Goal: Task Accomplishment & Management: Use online tool/utility

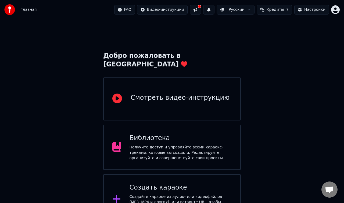
click at [171, 135] on div "Библиотека Получите доступ и управляйте всеми караоке-треками, которые вы созда…" at bounding box center [181, 147] width 102 height 27
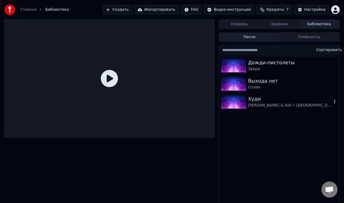
click at [257, 103] on div "[PERSON_NAME] & Asti • [GEOGRAPHIC_DATA]" at bounding box center [290, 105] width 84 height 5
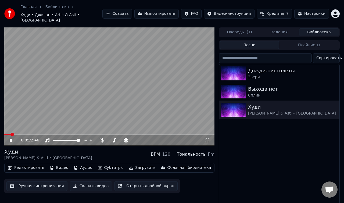
click at [11, 139] on icon at bounding box center [11, 140] width 3 height 3
click at [4, 133] on span at bounding box center [5, 134] width 3 height 3
click at [39, 164] on button "Редактировать" at bounding box center [26, 168] width 41 height 8
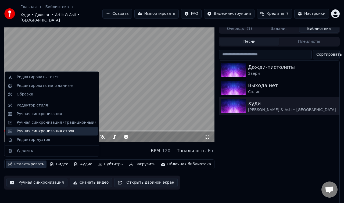
scroll to position [4, 0]
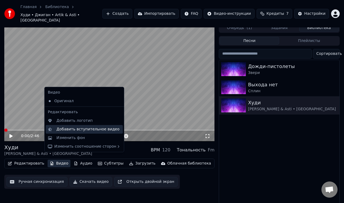
click at [65, 131] on div "Добавить вступительное видео" at bounding box center [87, 129] width 63 height 5
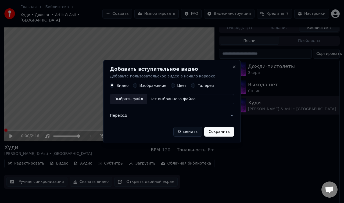
click at [119, 87] on label "Видео" at bounding box center [122, 86] width 12 height 4
click at [114, 87] on button "Видео" at bounding box center [112, 85] width 4 height 4
click at [121, 99] on div "Выбрать файл" at bounding box center [128, 99] width 37 height 10
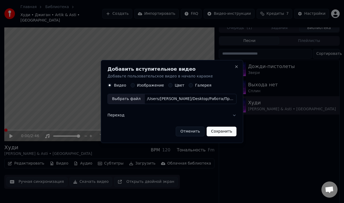
click at [156, 117] on button "Переход" at bounding box center [172, 115] width 129 height 14
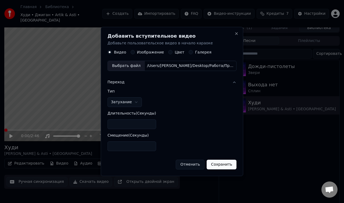
click at [129, 101] on button "Затухание" at bounding box center [125, 102] width 34 height 10
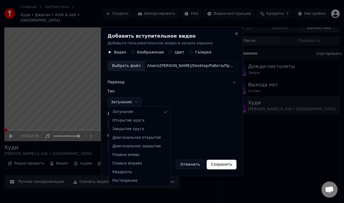
click at [129, 101] on div at bounding box center [172, 101] width 344 height 203
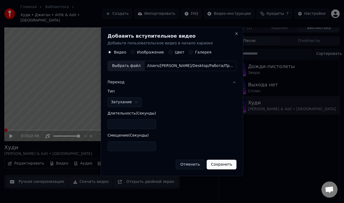
click at [138, 84] on button "Переход" at bounding box center [172, 82] width 129 height 14
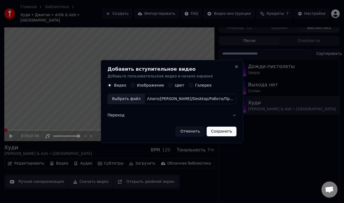
click at [218, 130] on button "Сохранить" at bounding box center [222, 132] width 30 height 10
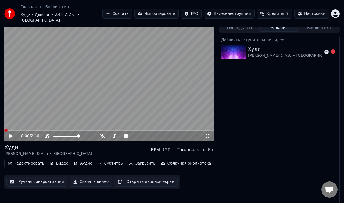
click at [306, 106] on div "Добавить вступительное видео [PERSON_NAME] & Asti • [GEOGRAPHIC_DATA]" at bounding box center [279, 122] width 121 height 173
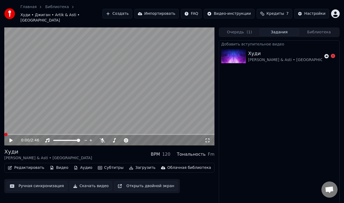
click at [321, 28] on button "Библиотека" at bounding box center [319, 32] width 40 height 8
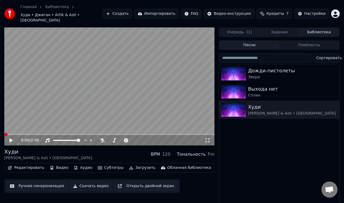
click at [241, 30] on button "Очередь ( 1 )" at bounding box center [240, 32] width 40 height 8
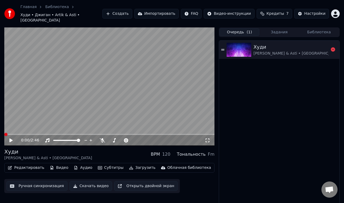
click at [243, 45] on img at bounding box center [239, 50] width 25 height 14
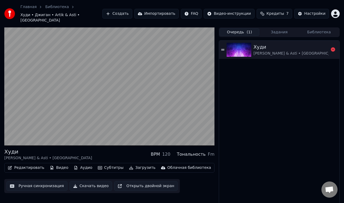
click at [224, 49] on icon at bounding box center [222, 49] width 3 height 1
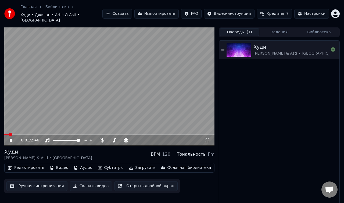
click at [11, 139] on icon at bounding box center [11, 140] width 3 height 3
click at [168, 165] on div "Облачная библиотека" at bounding box center [190, 167] width 44 height 5
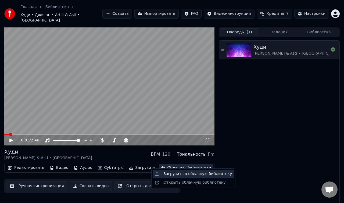
click at [173, 174] on div "Загрузить в облачную библиотеку" at bounding box center [197, 173] width 69 height 5
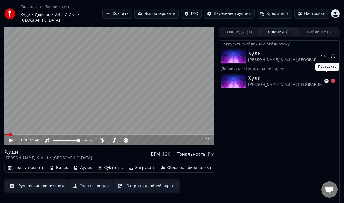
click at [326, 79] on icon at bounding box center [327, 81] width 4 height 4
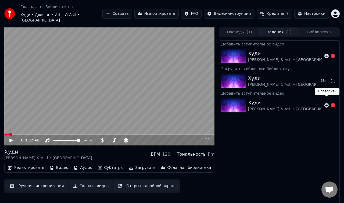
click at [327, 103] on icon at bounding box center [327, 105] width 4 height 4
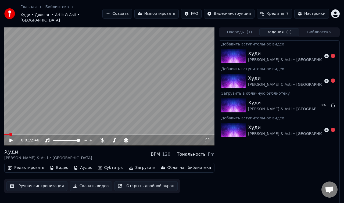
scroll to position [5, 0]
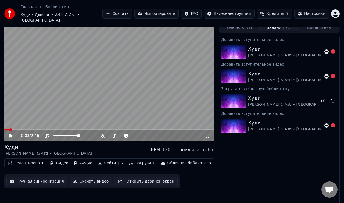
click at [137, 177] on button "Открыть двойной экран" at bounding box center [145, 182] width 63 height 10
click at [113, 81] on video at bounding box center [109, 82] width 210 height 118
drag, startPoint x: 15, startPoint y: 126, endPoint x: 5, endPoint y: 123, distance: 10.9
click at [5, 123] on div "0:16 / 2:46" at bounding box center [109, 82] width 210 height 118
click at [4, 128] on span at bounding box center [5, 129] width 3 height 3
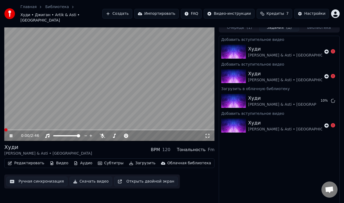
click at [4, 128] on span at bounding box center [5, 129] width 3 height 3
click at [12, 134] on icon at bounding box center [11, 135] width 3 height 3
click at [58, 159] on button "Видео" at bounding box center [59, 163] width 23 height 8
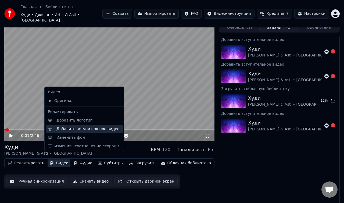
click at [71, 130] on div "Добавить вступительное видео" at bounding box center [87, 128] width 63 height 5
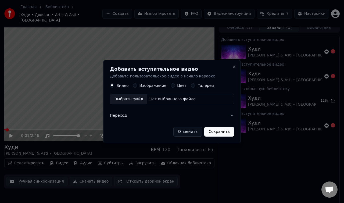
click at [148, 86] on label "Изображение" at bounding box center [153, 86] width 27 height 4
click at [137, 86] on button "Изображение" at bounding box center [135, 85] width 4 height 4
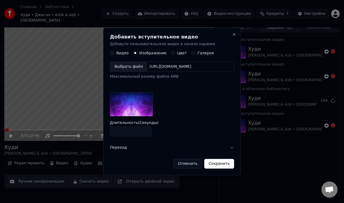
click at [123, 148] on button "Переход" at bounding box center [172, 148] width 124 height 14
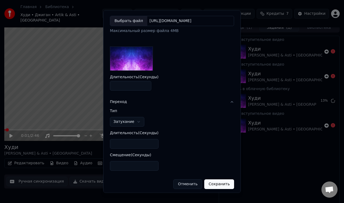
scroll to position [30, 0]
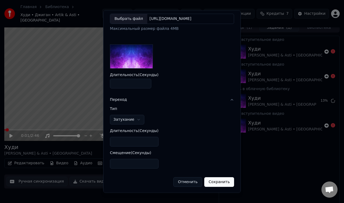
click at [122, 120] on button "Затухание" at bounding box center [127, 120] width 34 height 10
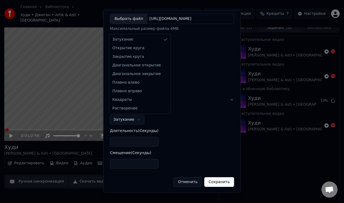
click at [122, 120] on div at bounding box center [172, 101] width 344 height 203
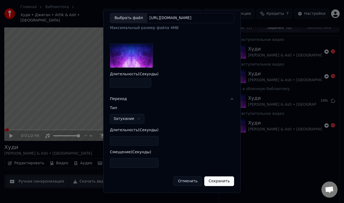
scroll to position [0, 0]
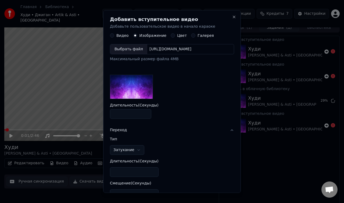
click at [131, 47] on div "Выбрать файл" at bounding box center [128, 50] width 37 height 10
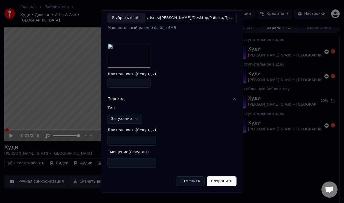
scroll to position [35, 0]
type input "*"
click at [145, 162] on input "*" at bounding box center [132, 163] width 49 height 10
click at [147, 141] on input "*" at bounding box center [132, 141] width 49 height 10
type input "*"
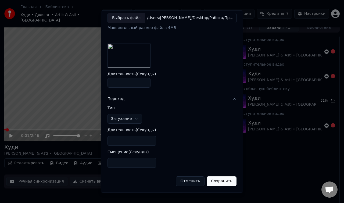
click at [146, 142] on input "*" at bounding box center [132, 141] width 49 height 10
click at [219, 183] on button "Сохранить" at bounding box center [222, 182] width 30 height 10
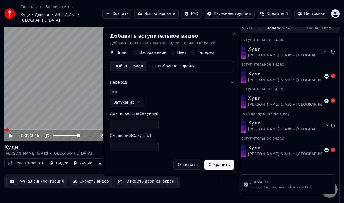
scroll to position [0, 0]
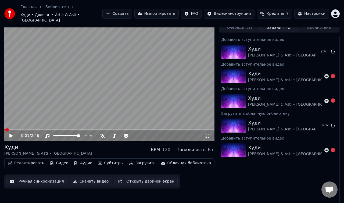
click at [10, 134] on icon at bounding box center [10, 136] width 3 height 4
click at [7, 128] on span at bounding box center [8, 129] width 3 height 3
click at [10, 134] on icon at bounding box center [11, 135] width 3 height 3
click at [61, 159] on button "Видео" at bounding box center [59, 163] width 23 height 8
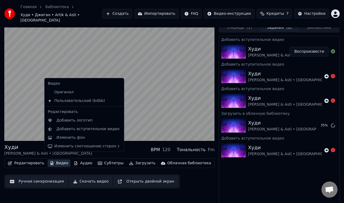
click at [216, 187] on div "[PERSON_NAME] & Asti • NILETTO BPM 120 Тональность Fm Редактировать Видео Аудио…" at bounding box center [172, 116] width 344 height 186
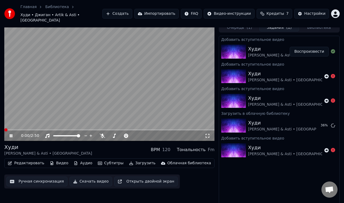
click at [4, 128] on span at bounding box center [5, 129] width 3 height 3
click at [11, 134] on icon at bounding box center [15, 136] width 12 height 4
click at [4, 128] on span at bounding box center [5, 129] width 3 height 3
click at [11, 134] on icon at bounding box center [10, 136] width 3 height 4
click at [11, 134] on icon at bounding box center [15, 136] width 12 height 4
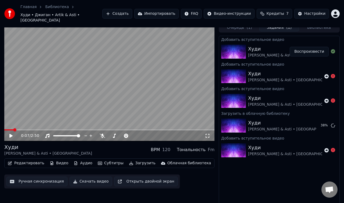
click at [59, 159] on button "Видео" at bounding box center [59, 163] width 23 height 8
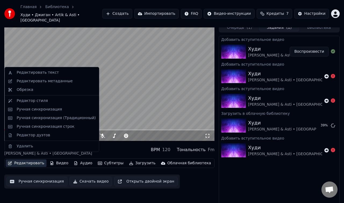
click at [31, 159] on button "Редактировать" at bounding box center [26, 163] width 41 height 8
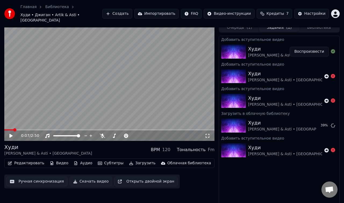
click at [31, 159] on button "Редактировать" at bounding box center [26, 163] width 41 height 8
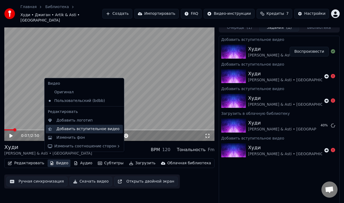
click at [70, 129] on div "Добавить вступительное видео" at bounding box center [87, 128] width 63 height 5
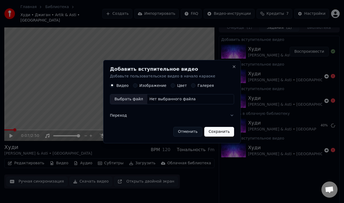
click at [149, 87] on label "Изображение" at bounding box center [153, 86] width 27 height 4
click at [137, 87] on button "Изображение" at bounding box center [135, 85] width 4 height 4
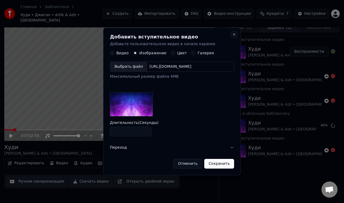
click at [235, 34] on button "Close" at bounding box center [234, 34] width 4 height 4
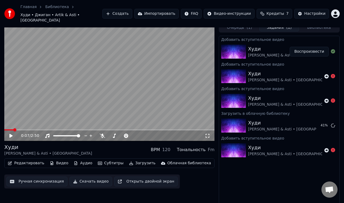
click at [257, 45] on div "Худи" at bounding box center [292, 49] width 88 height 8
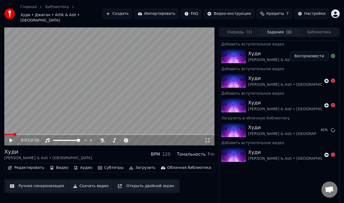
click at [257, 51] on div "Худи" at bounding box center [292, 54] width 88 height 8
click at [4, 133] on span at bounding box center [5, 134] width 3 height 3
click at [58, 164] on button "Видео" at bounding box center [59, 168] width 23 height 8
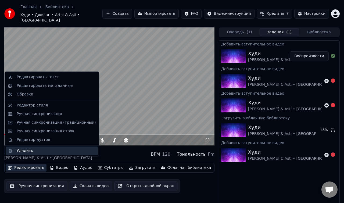
click at [29, 150] on div "Удалить" at bounding box center [25, 150] width 16 height 5
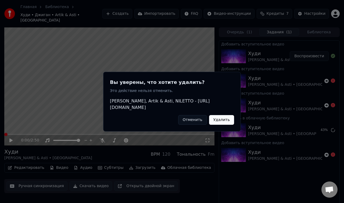
click at [192, 119] on button "Отменить" at bounding box center [192, 120] width 29 height 10
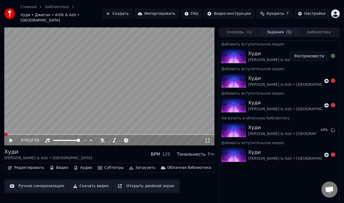
scroll to position [5, 0]
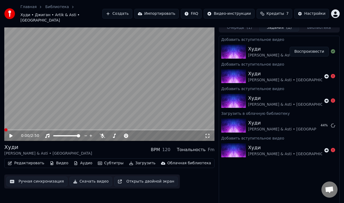
click at [54, 159] on button "Видео" at bounding box center [59, 163] width 23 height 8
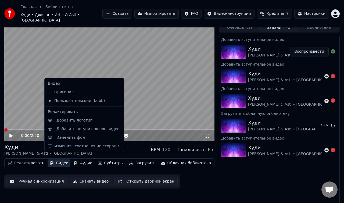
scroll to position [0, 0]
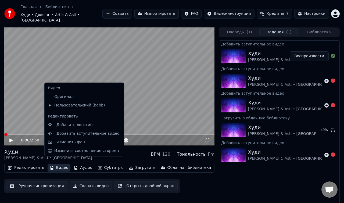
click at [160, 81] on video at bounding box center [109, 86] width 210 height 118
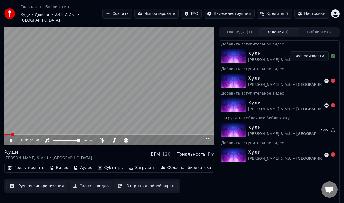
click at [11, 138] on icon at bounding box center [15, 140] width 12 height 4
click at [4, 133] on span at bounding box center [5, 134] width 3 height 3
click at [61, 164] on button "Видео" at bounding box center [59, 168] width 23 height 8
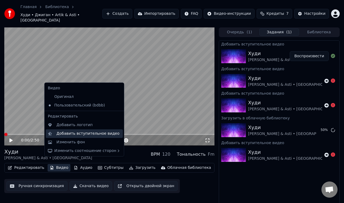
click at [74, 135] on div "Добавить вступительное видео" at bounding box center [87, 133] width 63 height 5
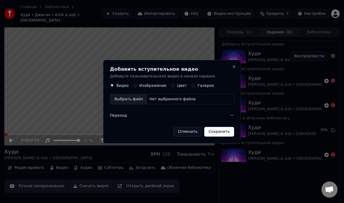
click at [152, 86] on label "Изображение" at bounding box center [153, 86] width 27 height 4
click at [137, 86] on button "Изображение" at bounding box center [135, 85] width 4 height 4
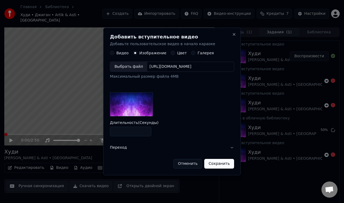
click at [128, 67] on div "Выбрать файл" at bounding box center [128, 67] width 37 height 10
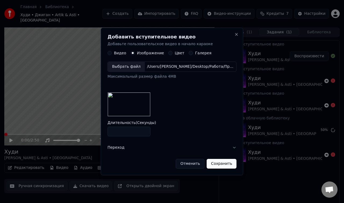
click at [193, 151] on button "Переход" at bounding box center [172, 148] width 129 height 14
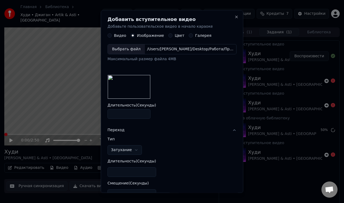
scroll to position [35, 0]
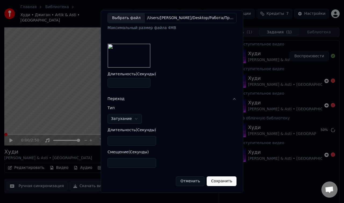
click at [219, 182] on button "Сохранить" at bounding box center [222, 182] width 30 height 10
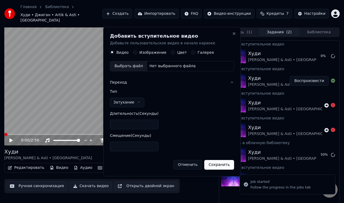
scroll to position [0, 0]
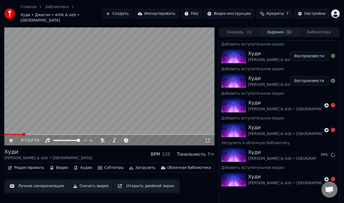
click at [12, 138] on icon at bounding box center [15, 140] width 12 height 4
click at [270, 76] on div "Худи" at bounding box center [292, 78] width 88 height 8
click at [234, 28] on button "Очередь ( 1 )" at bounding box center [240, 32] width 40 height 8
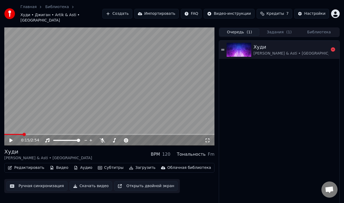
click at [268, 51] on div "[PERSON_NAME] & Asti • [GEOGRAPHIC_DATA]" at bounding box center [298, 53] width 88 height 5
click at [279, 28] on button "Задания ( 1 )" at bounding box center [279, 32] width 40 height 8
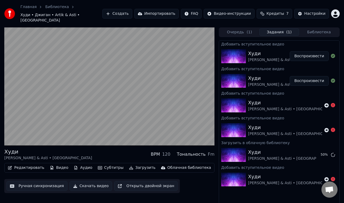
click at [313, 28] on button "Библиотека" at bounding box center [319, 32] width 40 height 8
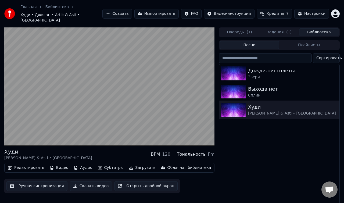
click at [281, 29] on button "Задания ( 1 )" at bounding box center [279, 32] width 40 height 8
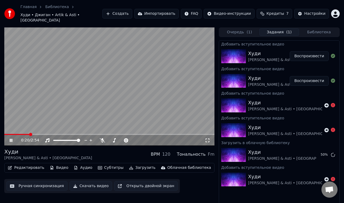
click at [10, 138] on div "0:20 / 2:54" at bounding box center [109, 140] width 206 height 5
click at [12, 139] on icon at bounding box center [11, 140] width 3 height 3
click at [28, 165] on button "Редактировать" at bounding box center [26, 168] width 41 height 8
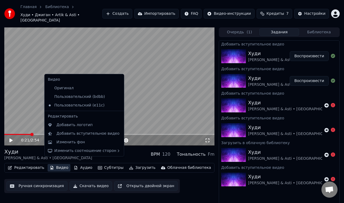
click at [117, 96] on icon at bounding box center [120, 97] width 6 height 4
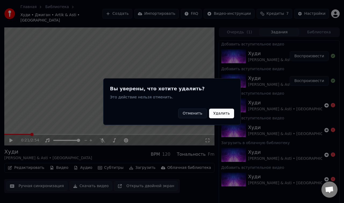
click at [223, 112] on button "Удалить" at bounding box center [221, 113] width 25 height 10
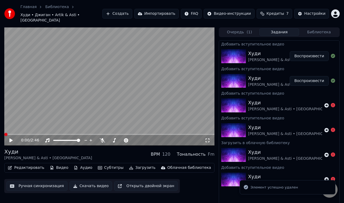
click at [59, 164] on button "Видео" at bounding box center [59, 168] width 23 height 8
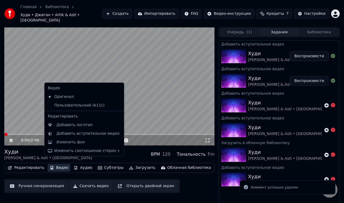
click at [117, 105] on icon at bounding box center [120, 105] width 6 height 4
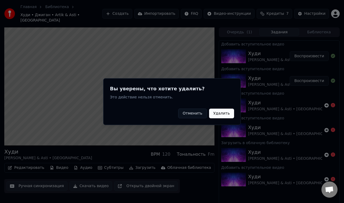
click at [219, 114] on button "Удалить" at bounding box center [221, 113] width 25 height 10
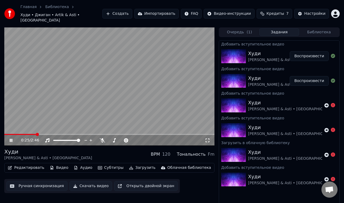
click at [63, 164] on button "Видео" at bounding box center [59, 168] width 23 height 8
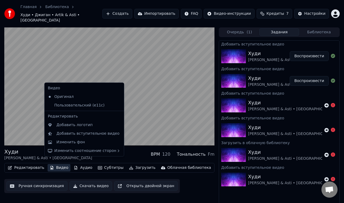
click at [117, 105] on icon at bounding box center [119, 105] width 4 height 4
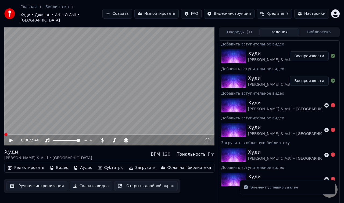
click at [12, 138] on icon at bounding box center [10, 140] width 3 height 4
click at [4, 133] on span at bounding box center [5, 134] width 3 height 3
click at [9, 138] on icon at bounding box center [10, 140] width 3 height 4
click at [9, 138] on icon at bounding box center [15, 140] width 12 height 4
click at [61, 164] on button "Видео" at bounding box center [59, 168] width 23 height 8
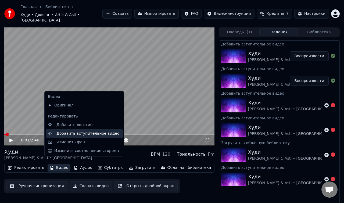
click at [80, 135] on div "Добавить вступительное видео" at bounding box center [87, 133] width 63 height 5
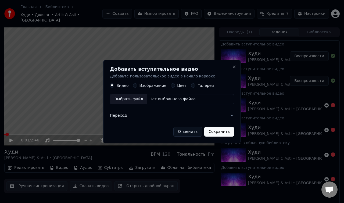
click at [144, 85] on label "Изображение" at bounding box center [153, 86] width 27 height 4
click at [137, 85] on button "Изображение" at bounding box center [135, 85] width 4 height 4
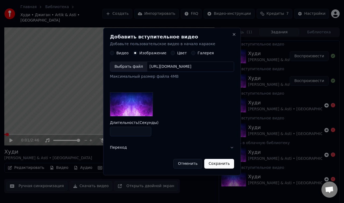
click at [130, 67] on div "Выбрать файл" at bounding box center [128, 67] width 37 height 10
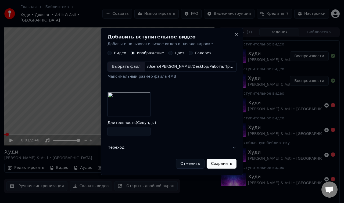
click at [233, 148] on button "Переход" at bounding box center [172, 148] width 129 height 14
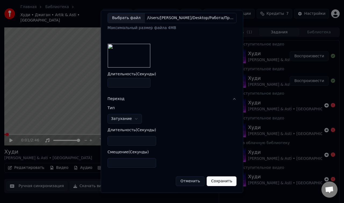
scroll to position [35, 0]
click at [218, 180] on button "Сохранить" at bounding box center [222, 182] width 30 height 10
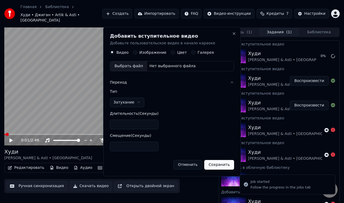
scroll to position [0, 0]
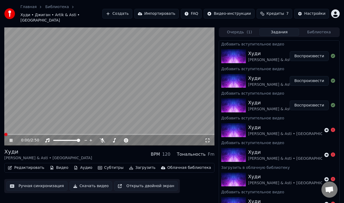
click at [4, 133] on span at bounding box center [5, 134] width 3 height 3
click at [11, 139] on icon at bounding box center [11, 140] width 3 height 3
click at [55, 164] on button "Видео" at bounding box center [59, 168] width 23 height 8
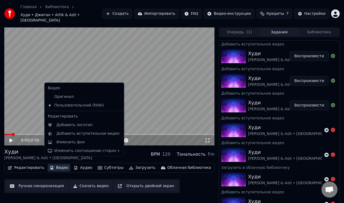
click at [117, 106] on icon at bounding box center [119, 105] width 4 height 4
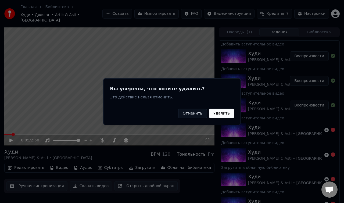
click at [220, 112] on button "Удалить" at bounding box center [221, 113] width 25 height 10
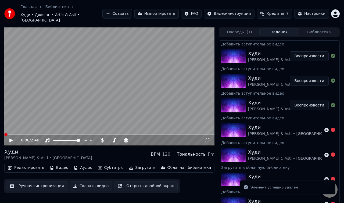
click at [59, 164] on button "Видео" at bounding box center [59, 168] width 23 height 8
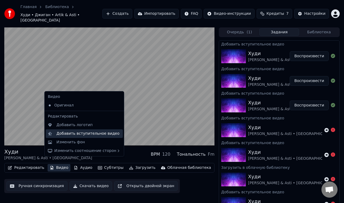
click at [64, 134] on div "Добавить вступительное видео" at bounding box center [87, 133] width 63 height 5
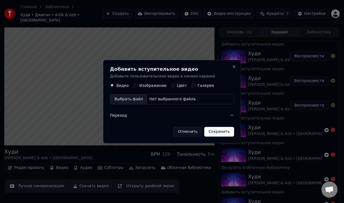
click at [145, 86] on label "Изображение" at bounding box center [153, 86] width 27 height 4
click at [137, 86] on button "Изображение" at bounding box center [135, 85] width 4 height 4
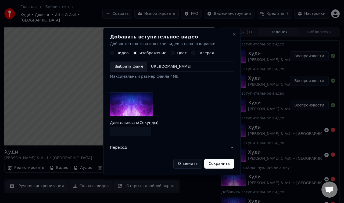
click at [154, 56] on div "Видео Изображение Цвет Галерея Выбрать файл [URL][DOMAIN_NAME] Максимальный раз…" at bounding box center [172, 84] width 124 height 66
click at [134, 69] on div "Выбрать файл" at bounding box center [128, 67] width 37 height 10
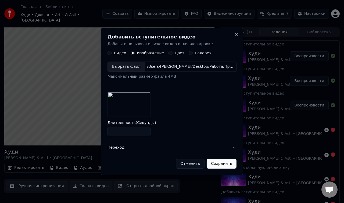
click at [233, 147] on button "Переход" at bounding box center [172, 148] width 129 height 14
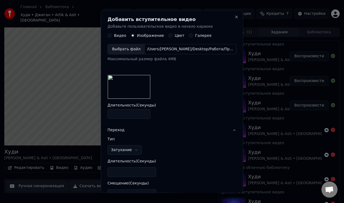
scroll to position [35, 0]
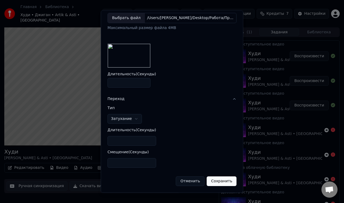
click at [145, 161] on input "*" at bounding box center [132, 163] width 49 height 10
type input "*"
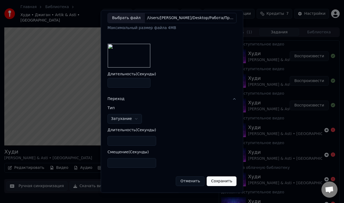
click at [145, 161] on input "*" at bounding box center [132, 163] width 49 height 10
click at [214, 179] on button "Сохранить" at bounding box center [222, 182] width 30 height 10
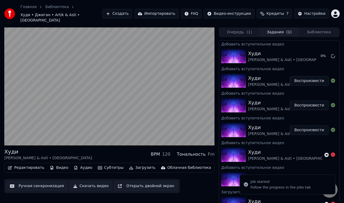
click at [63, 126] on video at bounding box center [109, 86] width 210 height 118
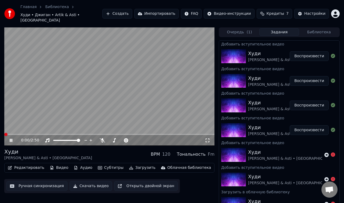
click at [4, 133] on span at bounding box center [5, 134] width 3 height 3
click at [62, 164] on button "Видео" at bounding box center [59, 168] width 23 height 8
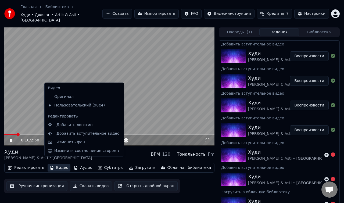
click at [117, 106] on icon at bounding box center [120, 105] width 6 height 4
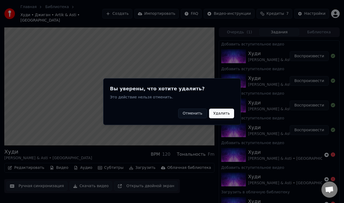
click at [217, 114] on button "Удалить" at bounding box center [221, 113] width 25 height 10
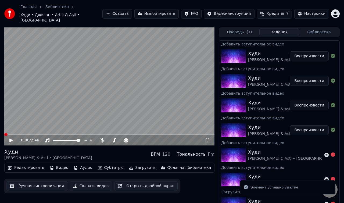
click at [59, 164] on button "Видео" at bounding box center [59, 168] width 23 height 8
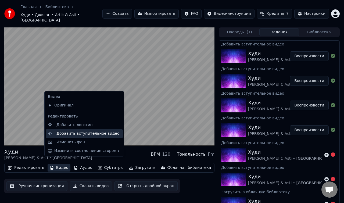
click at [79, 134] on div "Добавить вступительное видео" at bounding box center [87, 133] width 63 height 5
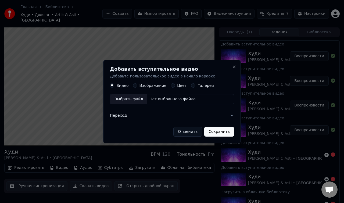
click at [192, 133] on button "Отменить" at bounding box center [187, 132] width 29 height 10
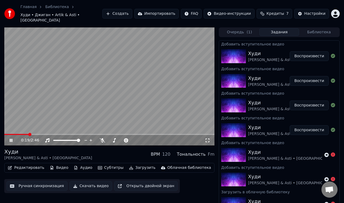
click at [88, 78] on video at bounding box center [109, 86] width 210 height 118
click at [62, 165] on button "Видео" at bounding box center [59, 168] width 23 height 8
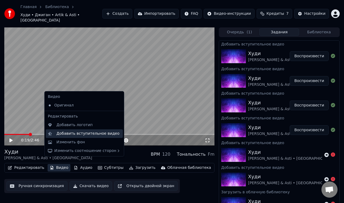
click at [76, 134] on div "Добавить вступительное видео" at bounding box center [87, 133] width 63 height 5
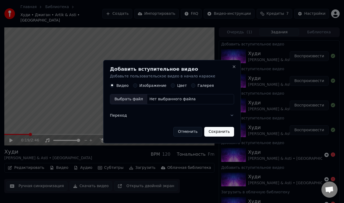
click at [153, 87] on div "Видео Изображение Цвет Галерея Выбрать файл Нет выбранного файла" at bounding box center [172, 93] width 124 height 21
click at [135, 85] on button "Изображение" at bounding box center [135, 85] width 4 height 4
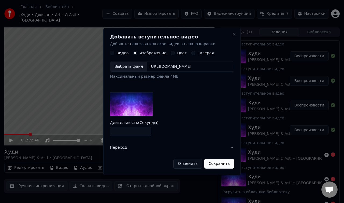
click at [124, 72] on div "Выбрать файл [URL][DOMAIN_NAME] Максимальный размер файла 4MB" at bounding box center [172, 71] width 124 height 18
click at [126, 69] on div "Выбрать файл" at bounding box center [128, 67] width 37 height 10
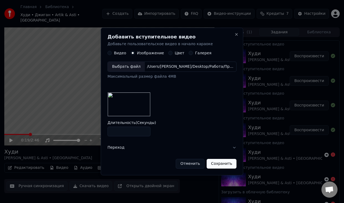
click at [233, 147] on button "Переход" at bounding box center [172, 148] width 129 height 14
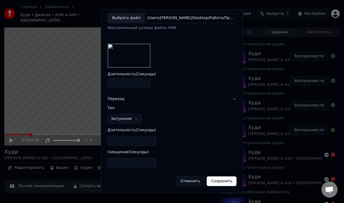
click at [119, 144] on input "*" at bounding box center [132, 141] width 49 height 10
drag, startPoint x: 120, startPoint y: 142, endPoint x: 105, endPoint y: 143, distance: 15.1
click at [105, 143] on div "**********" at bounding box center [172, 101] width 142 height 183
click at [183, 125] on div "**********" at bounding box center [172, 139] width 129 height 66
click at [220, 182] on button "Сохранить" at bounding box center [222, 182] width 30 height 10
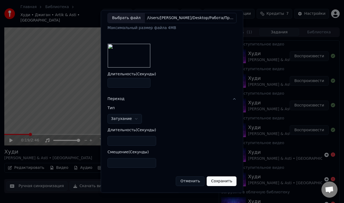
type input "*"
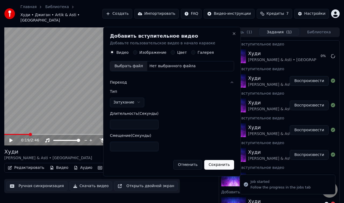
scroll to position [0, 0]
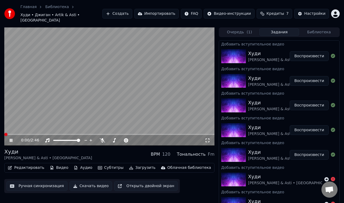
click at [4, 133] on span at bounding box center [5, 134] width 3 height 3
click at [12, 139] on icon at bounding box center [11, 140] width 3 height 3
click at [58, 164] on button "Видео" at bounding box center [59, 168] width 23 height 8
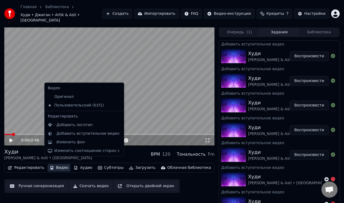
click at [117, 106] on icon at bounding box center [119, 105] width 4 height 4
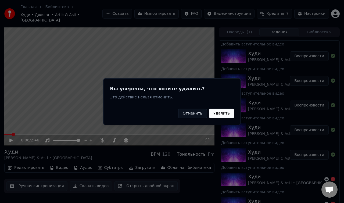
click at [217, 114] on button "Удалить" at bounding box center [221, 113] width 25 height 10
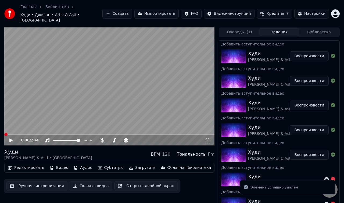
click at [61, 164] on button "Видео" at bounding box center [59, 168] width 23 height 8
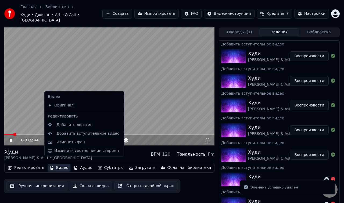
click at [26, 124] on video at bounding box center [109, 86] width 210 height 118
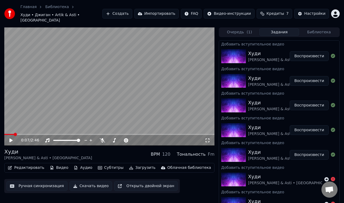
click at [56, 164] on button "Видео" at bounding box center [59, 168] width 23 height 8
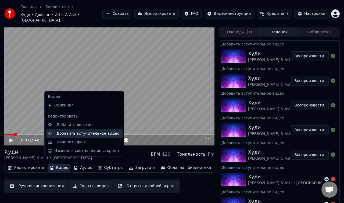
click at [70, 133] on div "Добавить вступительное видео" at bounding box center [87, 133] width 63 height 5
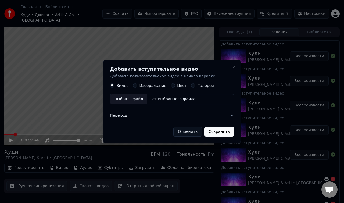
click at [144, 87] on div "Видео Изображение Цвет Галерея Выбрать файл Нет выбранного файла" at bounding box center [172, 93] width 124 height 21
click at [136, 87] on button "Изображение" at bounding box center [135, 85] width 4 height 4
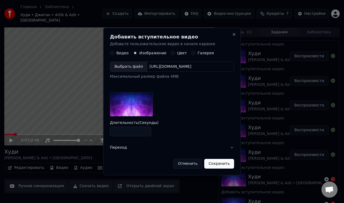
click at [130, 69] on div "Выбрать файл" at bounding box center [128, 67] width 37 height 10
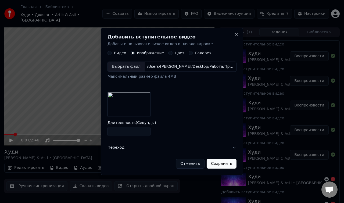
click at [191, 54] on button "Галерея" at bounding box center [191, 53] width 4 height 4
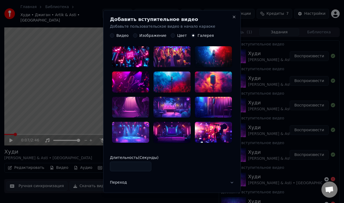
click at [171, 37] on button "Цвет" at bounding box center [173, 36] width 4 height 4
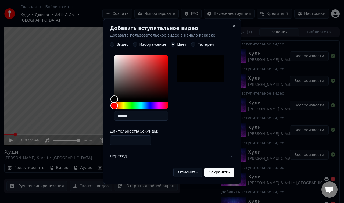
click at [149, 44] on label "Изображение" at bounding box center [153, 45] width 27 height 4
click at [137, 44] on button "Изображение" at bounding box center [135, 44] width 4 height 4
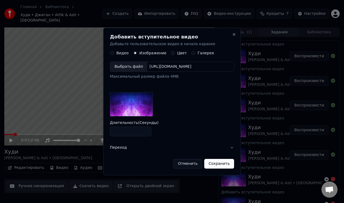
click at [128, 67] on div "Выбрать файл" at bounding box center [128, 67] width 37 height 10
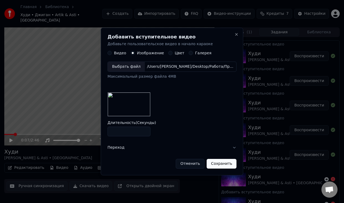
click at [227, 148] on button "Переход" at bounding box center [172, 148] width 129 height 14
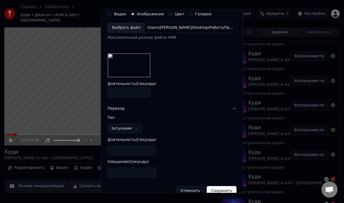
scroll to position [35, 0]
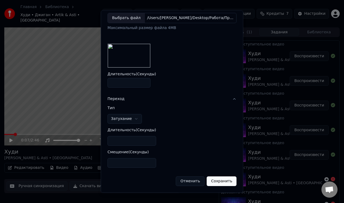
click at [145, 162] on input "*" at bounding box center [132, 163] width 49 height 10
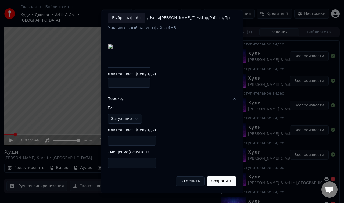
click at [145, 162] on input "*" at bounding box center [132, 163] width 49 height 10
type input "**"
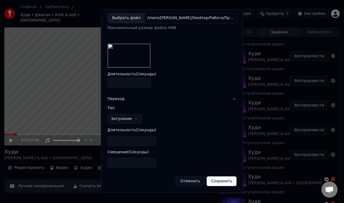
click at [145, 162] on input "**" at bounding box center [132, 163] width 49 height 10
click at [134, 116] on button "Затухание" at bounding box center [125, 119] width 34 height 10
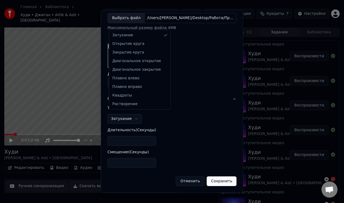
click at [159, 124] on div at bounding box center [172, 101] width 344 height 203
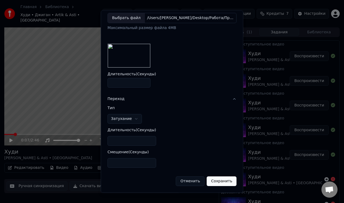
click at [219, 181] on button "Сохранить" at bounding box center [222, 182] width 30 height 10
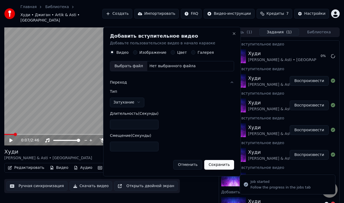
scroll to position [0, 0]
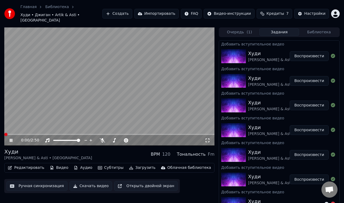
click at [4, 133] on span at bounding box center [5, 134] width 3 height 3
click at [12, 139] on icon at bounding box center [11, 140] width 3 height 3
click at [59, 164] on button "Видео" at bounding box center [59, 168] width 23 height 8
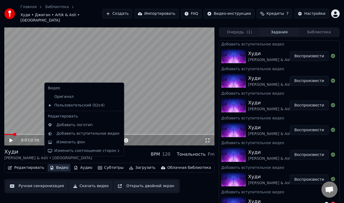
click at [117, 104] on icon at bounding box center [120, 105] width 6 height 4
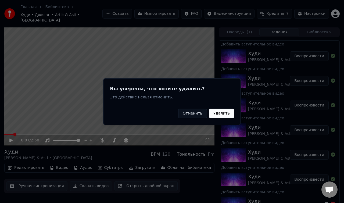
click at [220, 116] on button "Удалить" at bounding box center [221, 113] width 25 height 10
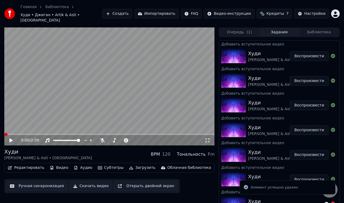
click at [59, 164] on button "Видео" at bounding box center [59, 168] width 23 height 8
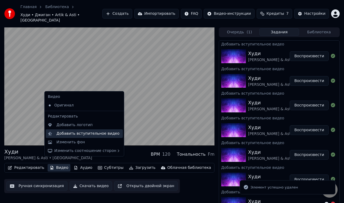
click at [74, 133] on div "Добавить вступительное видео" at bounding box center [87, 133] width 63 height 5
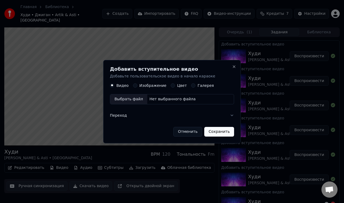
click at [144, 86] on label "Изображение" at bounding box center [153, 86] width 27 height 4
click at [137, 86] on button "Изображение" at bounding box center [135, 85] width 4 height 4
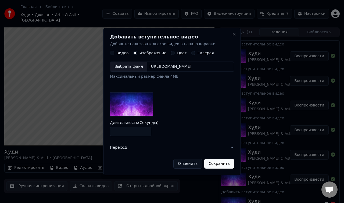
click at [126, 62] on div "Выбрать файл" at bounding box center [128, 67] width 37 height 10
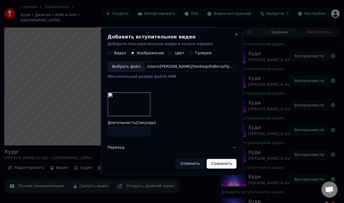
click at [233, 148] on button "Переход" at bounding box center [172, 148] width 129 height 14
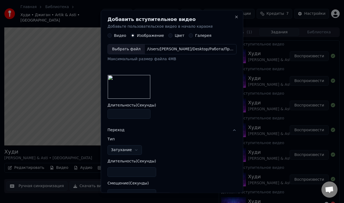
scroll to position [35, 0]
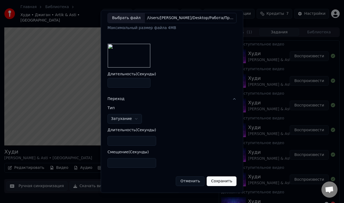
click at [121, 159] on input "*" at bounding box center [132, 163] width 49 height 10
click at [146, 162] on input "*" at bounding box center [132, 163] width 49 height 10
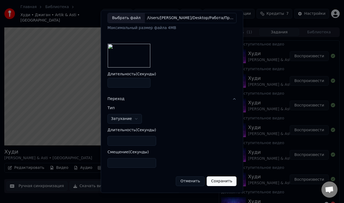
type input "*"
click at [146, 162] on input "*" at bounding box center [132, 163] width 49 height 10
click at [213, 181] on button "Сохранить" at bounding box center [222, 182] width 30 height 10
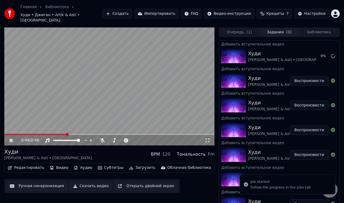
click at [37, 164] on button "Редактировать" at bounding box center [26, 168] width 41 height 8
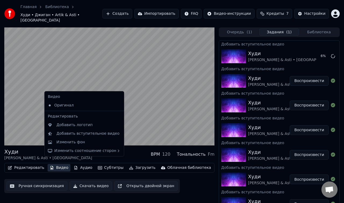
click at [116, 81] on video at bounding box center [109, 86] width 210 height 118
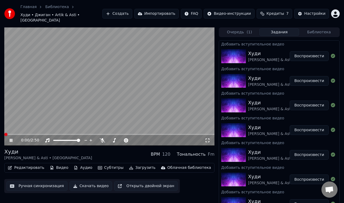
click at [4, 133] on span at bounding box center [5, 134] width 3 height 3
click at [11, 138] on icon at bounding box center [15, 140] width 12 height 4
click at [108, 164] on button "Субтитры" at bounding box center [111, 168] width 30 height 8
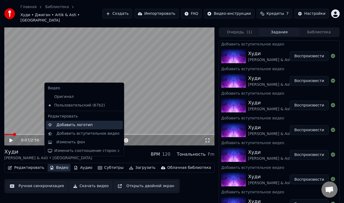
click at [73, 127] on div "Добавить логотип" at bounding box center [74, 124] width 36 height 5
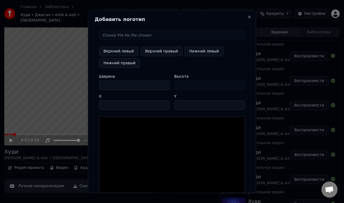
click at [155, 53] on button "Верхний правый" at bounding box center [162, 52] width 42 height 10
type input "****"
click at [155, 53] on button "Верхний правый" at bounding box center [162, 52] width 42 height 10
click at [113, 37] on input "file" at bounding box center [172, 35] width 146 height 10
type input "**********"
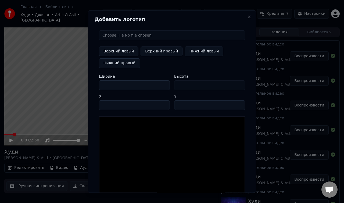
type input "**"
type input "***"
click at [165, 84] on input "***" at bounding box center [134, 85] width 71 height 10
type input "**"
click at [165, 84] on input "***" at bounding box center [134, 85] width 71 height 10
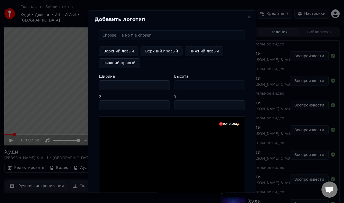
click at [165, 84] on input "***" at bounding box center [134, 85] width 71 height 10
type input "***"
click at [165, 84] on input "***" at bounding box center [134, 85] width 71 height 10
type input "**"
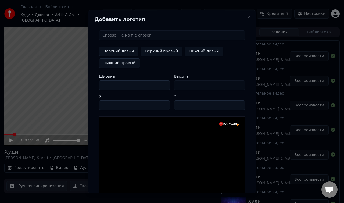
click at [165, 84] on input "***" at bounding box center [134, 85] width 71 height 10
drag, startPoint x: 119, startPoint y: 84, endPoint x: 90, endPoint y: 86, distance: 28.8
click at [90, 86] on div "Добавить логотип Верхний левый Верхний правый Нижний левый Нижний правый Ширина…" at bounding box center [172, 101] width 168 height 183
type input "*"
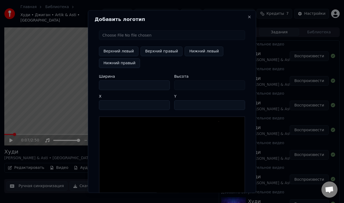
type input "**"
type input "*"
type input "***"
type input "**"
type input "***"
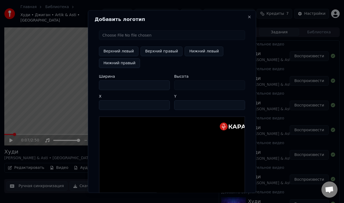
click at [186, 85] on div "Высота **" at bounding box center [209, 82] width 71 height 16
click at [164, 106] on input "****" at bounding box center [134, 105] width 71 height 10
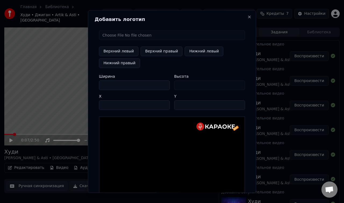
type input "***"
click at [164, 106] on input "***" at bounding box center [134, 105] width 71 height 10
click at [240, 103] on input "**" at bounding box center [209, 105] width 71 height 10
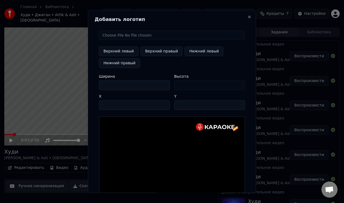
click at [240, 103] on input "**" at bounding box center [209, 105] width 71 height 10
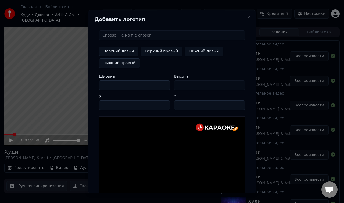
click at [240, 103] on input "**" at bounding box center [209, 105] width 71 height 10
type input "**"
click at [240, 103] on input "**" at bounding box center [209, 105] width 71 height 10
click at [164, 104] on input "***" at bounding box center [134, 105] width 71 height 10
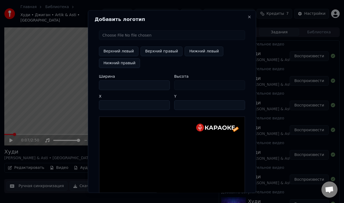
click at [164, 104] on input "***" at bounding box center [134, 105] width 71 height 10
click at [165, 106] on input "***" at bounding box center [134, 105] width 71 height 10
type input "***"
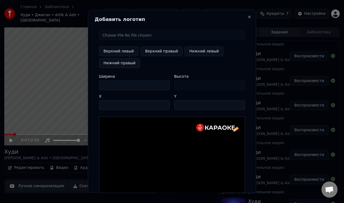
click at [165, 106] on input "***" at bounding box center [134, 105] width 71 height 10
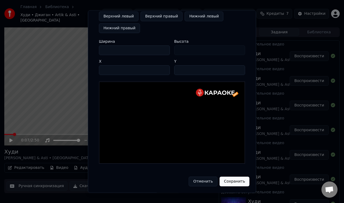
click at [231, 182] on button "Сохранить" at bounding box center [235, 182] width 30 height 10
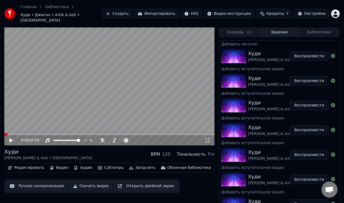
click at [4, 133] on span at bounding box center [5, 134] width 3 height 3
click at [10, 138] on icon at bounding box center [10, 140] width 3 height 4
click at [264, 50] on div "Худи" at bounding box center [292, 54] width 88 height 8
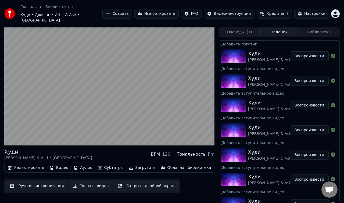
click at [61, 164] on button "Видео" at bounding box center [59, 168] width 23 height 8
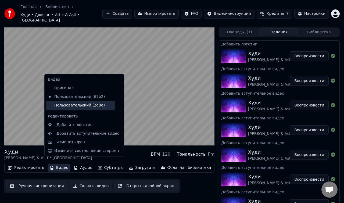
click at [80, 108] on div "Пользовательский (2d0e)" at bounding box center [80, 105] width 69 height 9
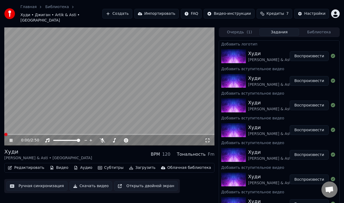
click at [4, 133] on span at bounding box center [5, 134] width 3 height 3
click at [10, 139] on icon at bounding box center [11, 140] width 3 height 3
click at [105, 164] on button "Субтитры" at bounding box center [111, 168] width 30 height 8
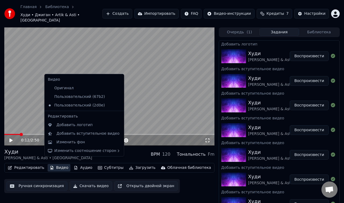
click at [58, 164] on button "Видео" at bounding box center [59, 168] width 23 height 8
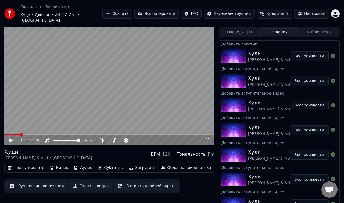
click at [58, 164] on button "Видео" at bounding box center [59, 168] width 23 height 8
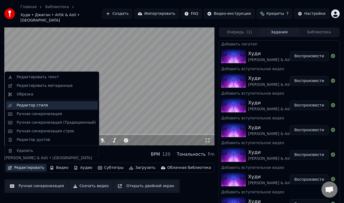
click at [41, 106] on div "Редактор стиля" at bounding box center [32, 105] width 31 height 5
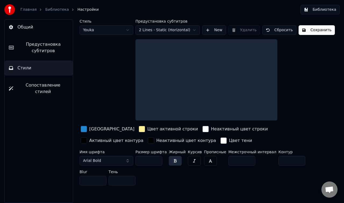
click at [45, 85] on span "Сопоставление стилей" at bounding box center [42, 88] width 51 height 13
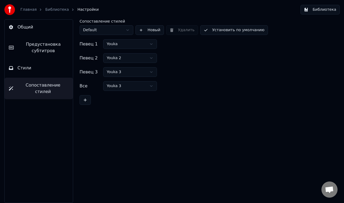
click at [46, 70] on button "Стили" at bounding box center [39, 67] width 68 height 15
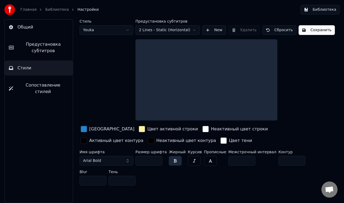
click at [46, 49] on span "Предустановка субтитров" at bounding box center [43, 47] width 51 height 13
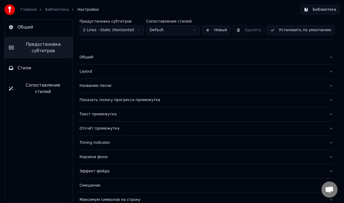
click at [142, 83] on div "Название песни" at bounding box center [202, 85] width 245 height 5
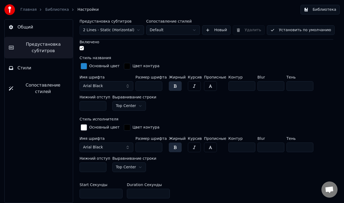
scroll to position [148, 0]
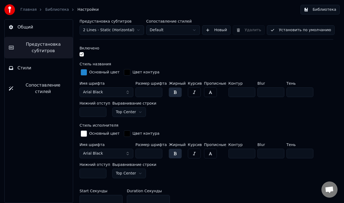
click at [121, 91] on button "Arial Black" at bounding box center [107, 92] width 54 height 10
click at [127, 92] on button "Arial Black" at bounding box center [107, 92] width 54 height 10
click at [128, 92] on button "Arial Black" at bounding box center [107, 92] width 54 height 10
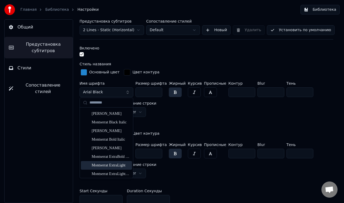
scroll to position [2863, 0]
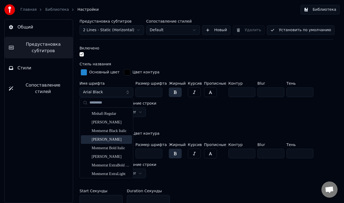
click at [105, 139] on div "[PERSON_NAME]" at bounding box center [111, 139] width 38 height 5
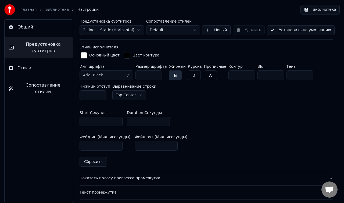
scroll to position [232, 0]
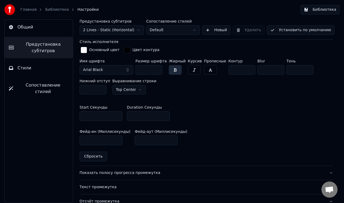
click at [116, 115] on input "*" at bounding box center [101, 116] width 43 height 10
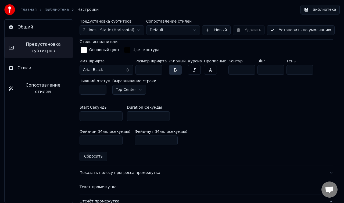
type input "*"
click at [117, 117] on input "*" at bounding box center [101, 116] width 43 height 10
click at [166, 95] on div "Имя шрифта Arial Black Размер шрифта *** Жирный Курсив Прописные Контур * Blur …" at bounding box center [207, 78] width 254 height 38
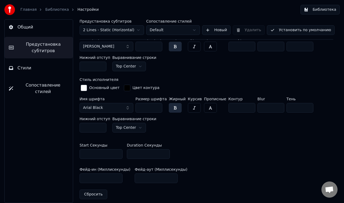
scroll to position [195, 0]
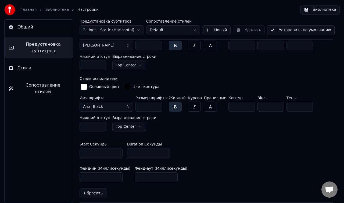
click at [127, 106] on button "Arial Black" at bounding box center [107, 107] width 54 height 10
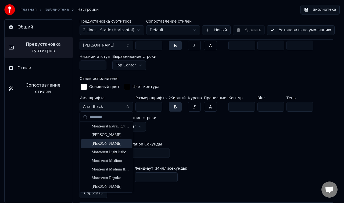
scroll to position [2935, 0]
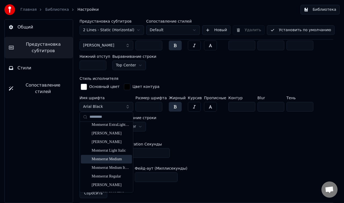
click at [117, 159] on div "Montserrat Medium" at bounding box center [111, 158] width 38 height 5
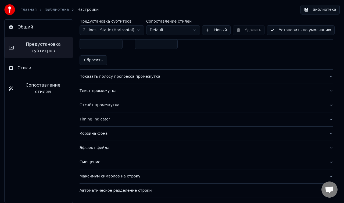
scroll to position [340, 0]
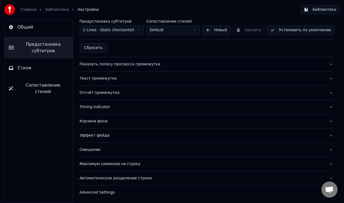
click at [288, 28] on button "Установить по умолчанию" at bounding box center [301, 30] width 68 height 10
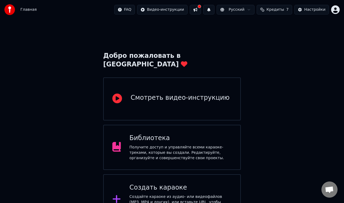
click at [186, 145] on div "Получите доступ и управляйте всеми караоке-треками, которые вы создали. Редакти…" at bounding box center [181, 153] width 102 height 16
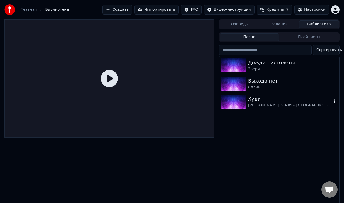
click at [257, 101] on div "Худи" at bounding box center [290, 99] width 84 height 8
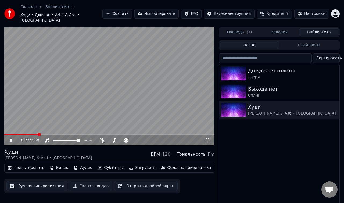
click at [16, 135] on div "0:27 / 2:50" at bounding box center [109, 140] width 210 height 11
click at [4, 133] on span at bounding box center [5, 134] width 3 height 3
click at [11, 138] on icon at bounding box center [15, 140] width 12 height 4
click at [35, 164] on button "Редактировать" at bounding box center [26, 168] width 41 height 8
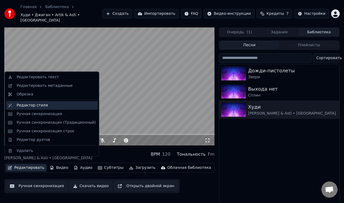
click at [43, 105] on div "Редактор стиля" at bounding box center [32, 105] width 31 height 5
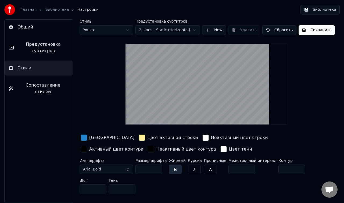
click at [26, 69] on span "Стили" at bounding box center [24, 68] width 14 height 6
click at [40, 67] on button "Стили" at bounding box center [39, 67] width 68 height 15
click at [57, 47] on span "Предустановка субтитров" at bounding box center [43, 47] width 51 height 13
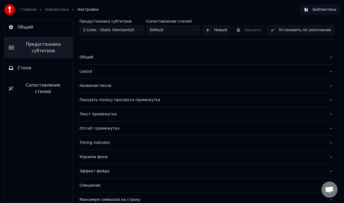
click at [87, 58] on div "Общий" at bounding box center [202, 57] width 245 height 5
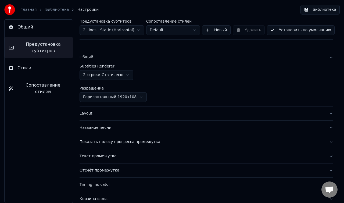
click at [87, 58] on div "Общий" at bounding box center [202, 57] width 245 height 5
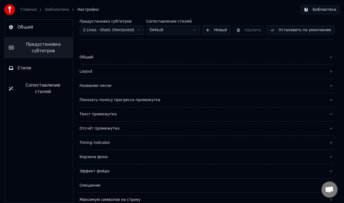
click at [22, 10] on link "Главная" at bounding box center [28, 9] width 16 height 5
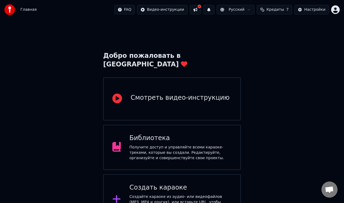
click at [174, 145] on div "Получите доступ и управляйте всеми караоке-треками, которые вы создали. Редакти…" at bounding box center [181, 153] width 102 height 16
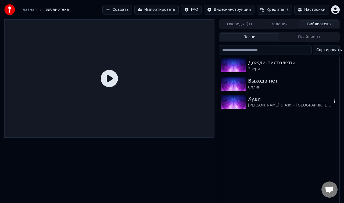
click at [334, 102] on icon "button" at bounding box center [334, 101] width 5 height 4
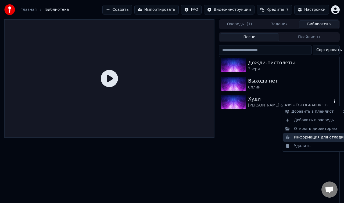
click at [319, 136] on div "Информация для отладки" at bounding box center [315, 137] width 65 height 9
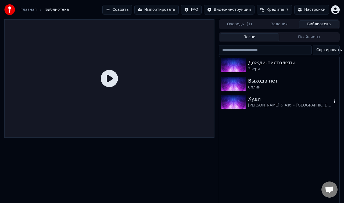
click at [259, 105] on div "[PERSON_NAME] & Asti • [GEOGRAPHIC_DATA]" at bounding box center [290, 105] width 84 height 5
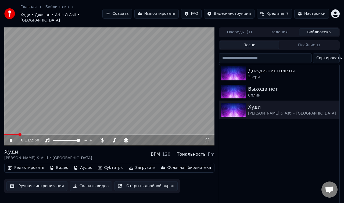
click at [10, 139] on icon at bounding box center [11, 140] width 3 height 3
click at [56, 164] on button "Видео" at bounding box center [59, 168] width 23 height 8
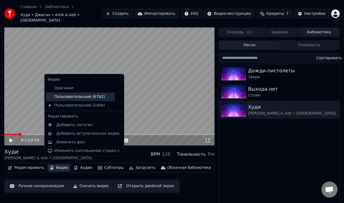
click at [104, 98] on div "Пользовательский (67b2)" at bounding box center [80, 96] width 69 height 9
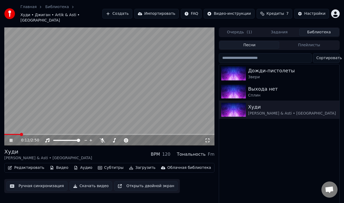
click at [12, 139] on icon at bounding box center [11, 140] width 3 height 3
click at [9, 133] on span at bounding box center [10, 134] width 3 height 3
click at [59, 164] on button "Видео" at bounding box center [59, 168] width 23 height 8
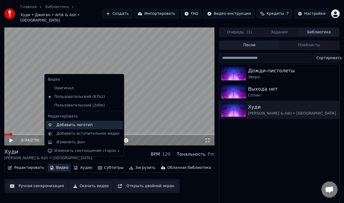
click at [73, 125] on div "Добавить логотип" at bounding box center [74, 124] width 36 height 5
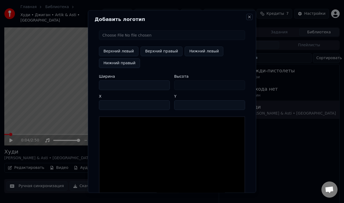
click at [249, 17] on button "Close" at bounding box center [249, 17] width 4 height 4
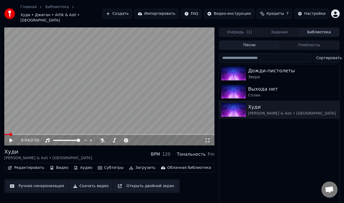
click at [159, 11] on button "Импортировать" at bounding box center [156, 14] width 45 height 10
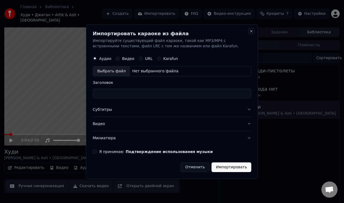
click at [252, 31] on button "Close" at bounding box center [251, 31] width 4 height 4
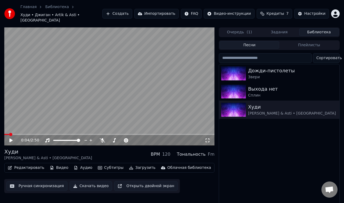
click at [128, 14] on button "Создать" at bounding box center [117, 14] width 30 height 10
click at [95, 181] on button "Скачать видео" at bounding box center [91, 186] width 43 height 10
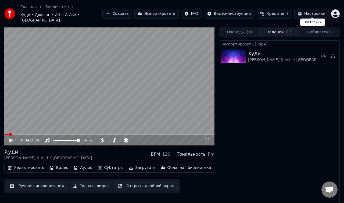
click at [310, 11] on div "Настройки" at bounding box center [314, 13] width 21 height 5
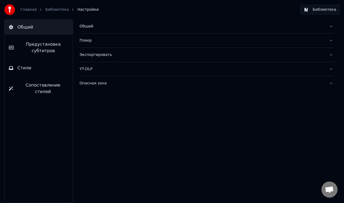
click at [51, 7] on link "Библиотека" at bounding box center [57, 9] width 24 height 5
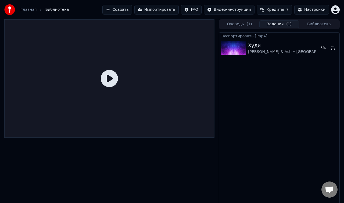
click at [12, 10] on img at bounding box center [9, 9] width 11 height 11
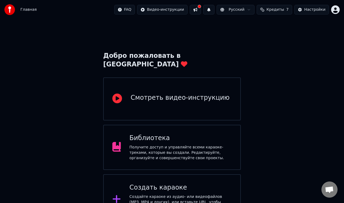
click at [200, 10] on button at bounding box center [195, 10] width 11 height 10
